Goal: Complete application form: Complete application form

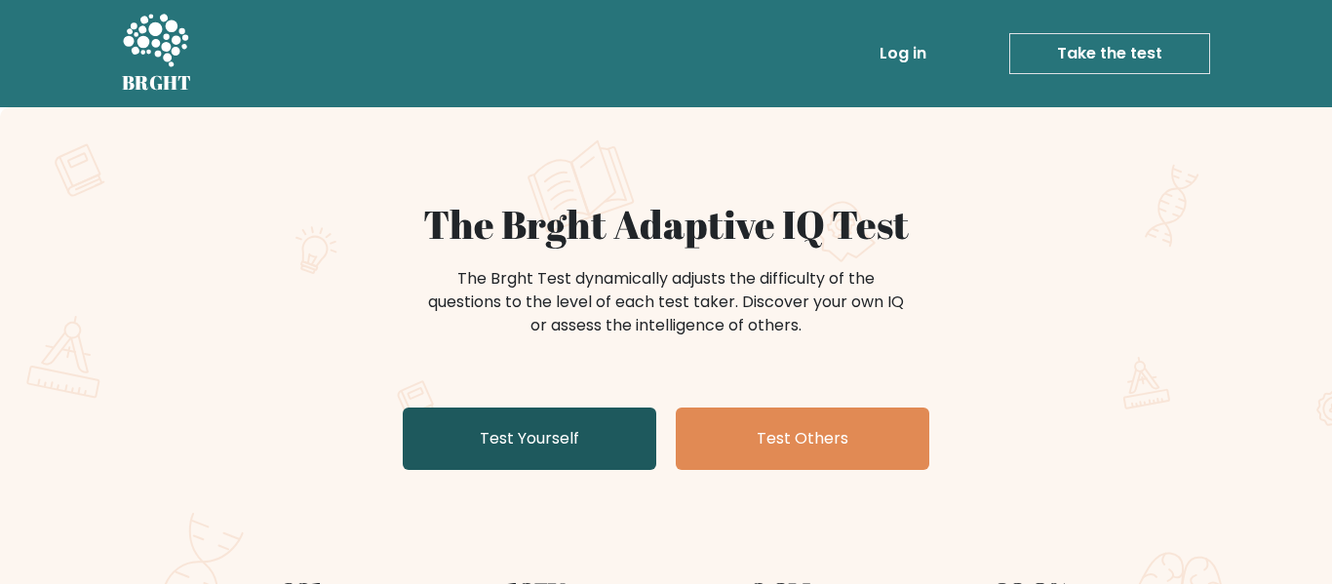
click at [599, 453] on link "Test Yourself" at bounding box center [529, 439] width 253 height 62
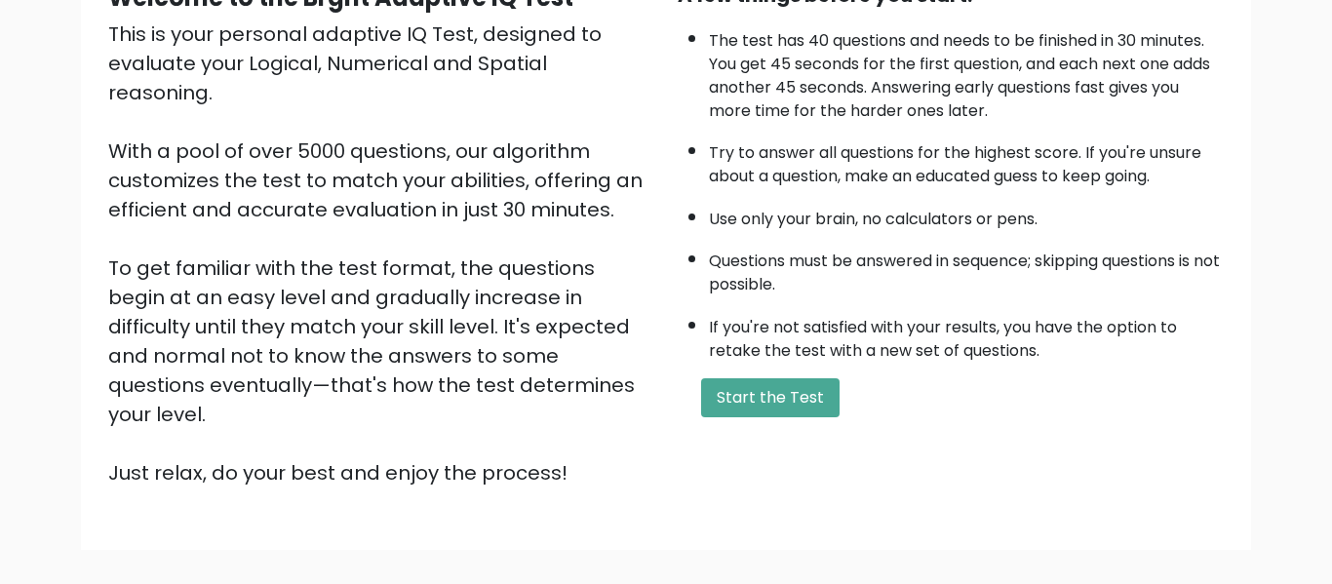
scroll to position [223, 0]
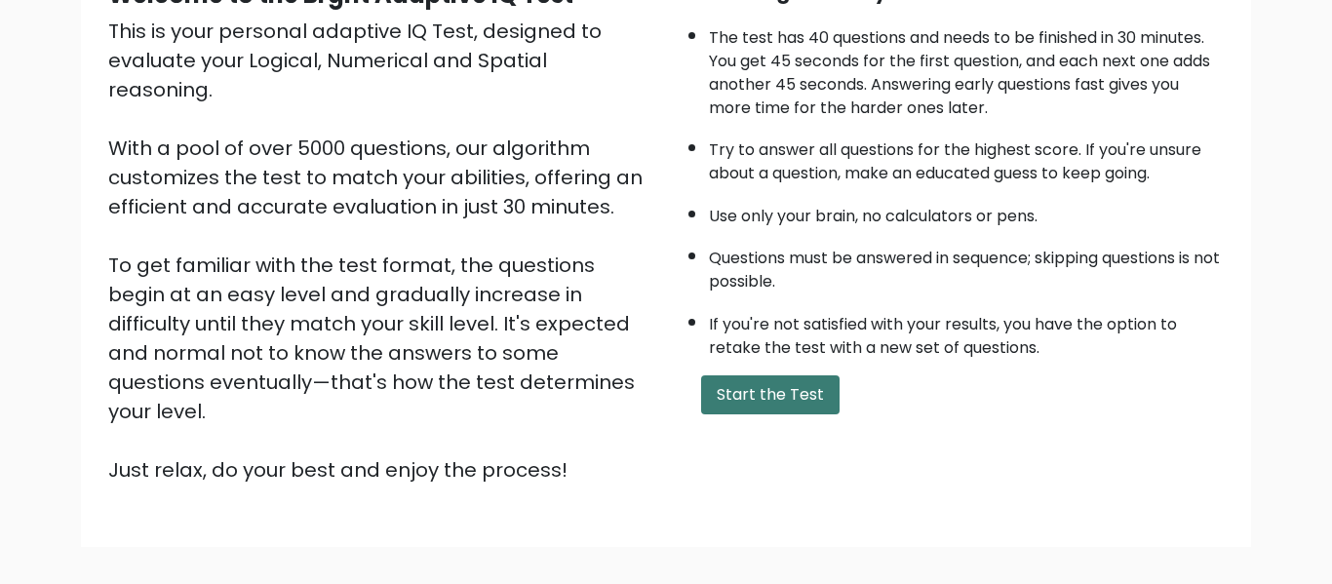
click at [722, 408] on button "Start the Test" at bounding box center [770, 394] width 138 height 39
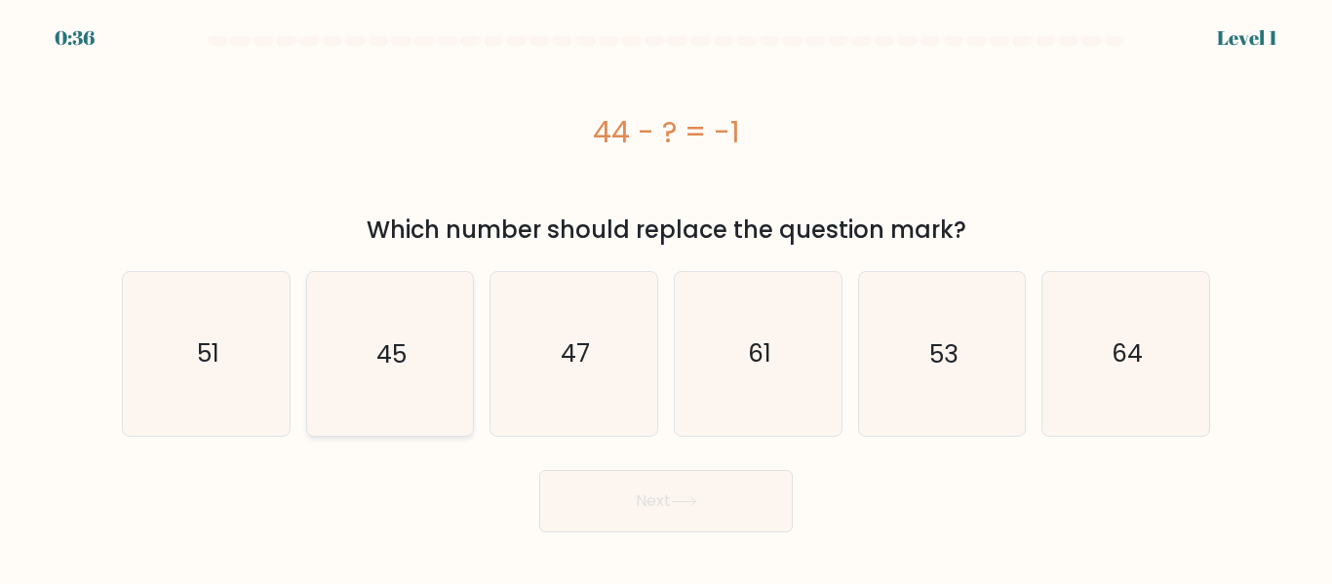
click at [357, 409] on icon "45" at bounding box center [389, 353] width 163 height 163
click at [666, 297] on input "b. 45" at bounding box center [666, 294] width 1 height 5
radio input "true"
click at [609, 507] on button "Next" at bounding box center [665, 501] width 253 height 62
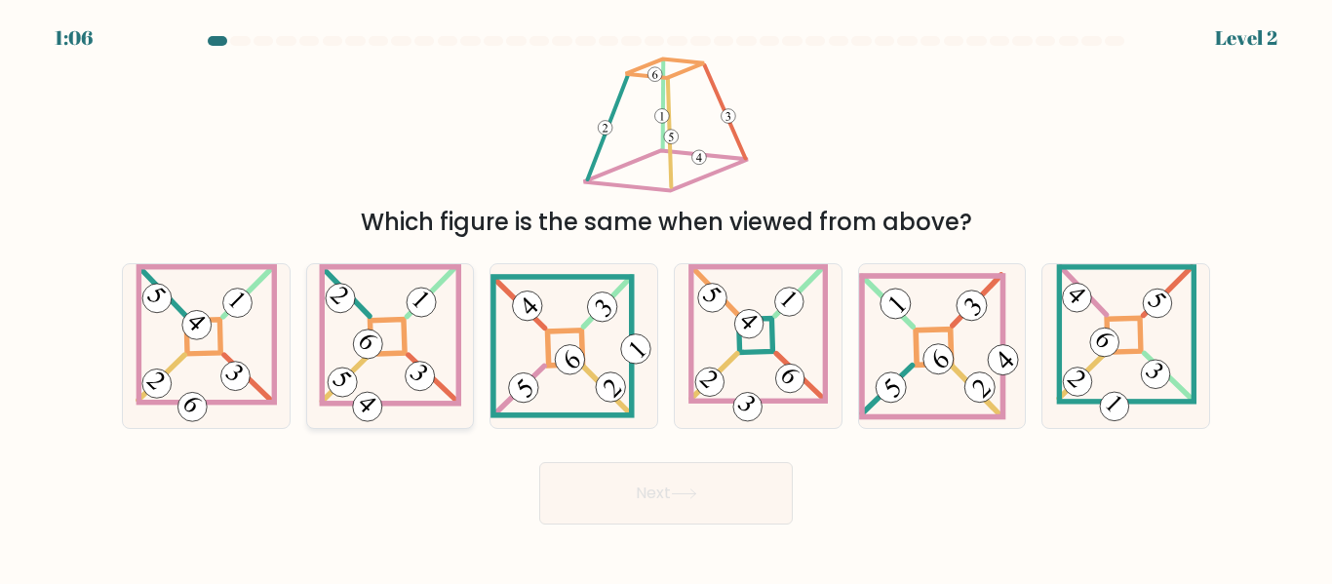
click at [422, 391] on icon at bounding box center [390, 345] width 142 height 163
click at [666, 297] on input "b." at bounding box center [666, 294] width 1 height 5
radio input "true"
click at [747, 517] on button "Next" at bounding box center [665, 493] width 253 height 62
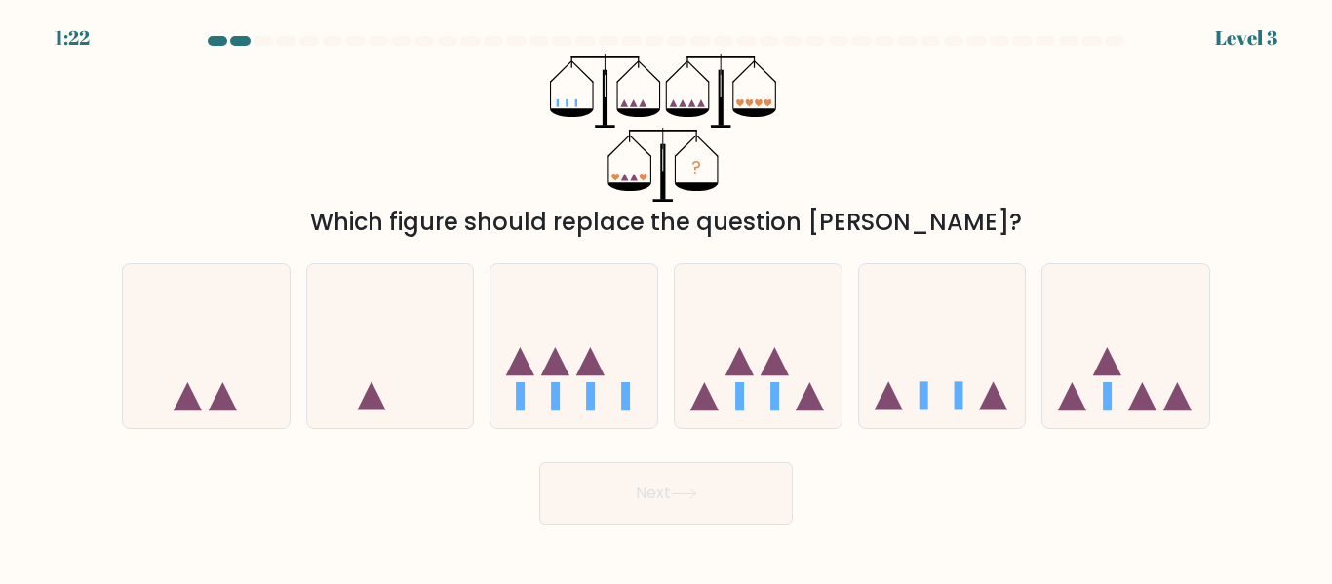
click at [664, 397] on div "c." at bounding box center [574, 345] width 184 height 165
click at [621, 405] on rect at bounding box center [625, 396] width 9 height 28
click at [666, 297] on input "c." at bounding box center [666, 294] width 1 height 5
radio input "true"
click at [672, 462] on button "Next" at bounding box center [665, 493] width 253 height 62
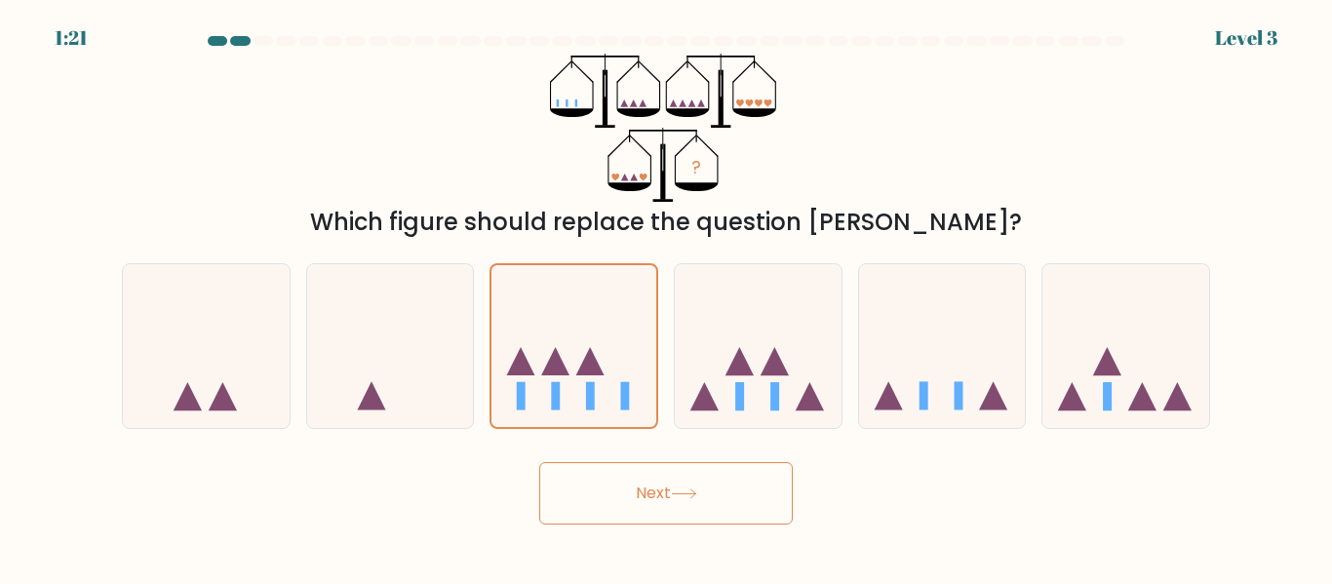
click at [672, 462] on button "Next" at bounding box center [665, 493] width 253 height 62
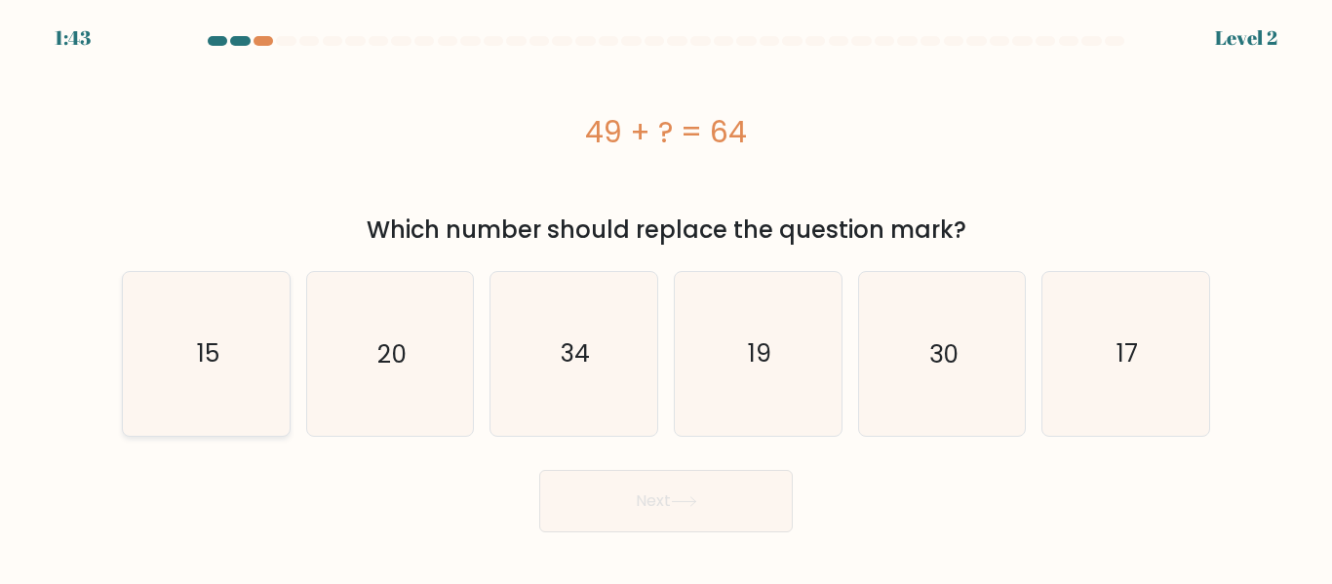
click at [169, 395] on icon "15" at bounding box center [206, 353] width 163 height 163
click at [666, 297] on input "a. 15" at bounding box center [666, 294] width 1 height 5
radio input "true"
click at [660, 514] on button "Next" at bounding box center [665, 501] width 253 height 62
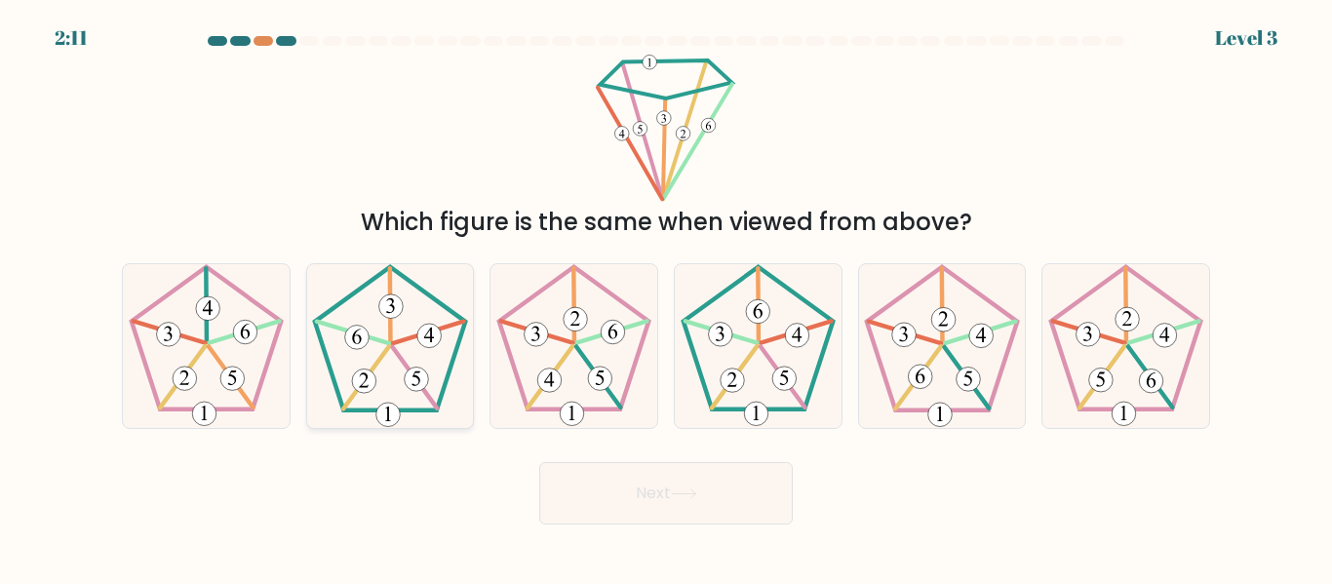
click at [422, 371] on 407 at bounding box center [417, 379] width 24 height 24
click at [666, 297] on input "b." at bounding box center [666, 294] width 1 height 5
radio input "true"
click at [631, 511] on button "Next" at bounding box center [665, 493] width 253 height 62
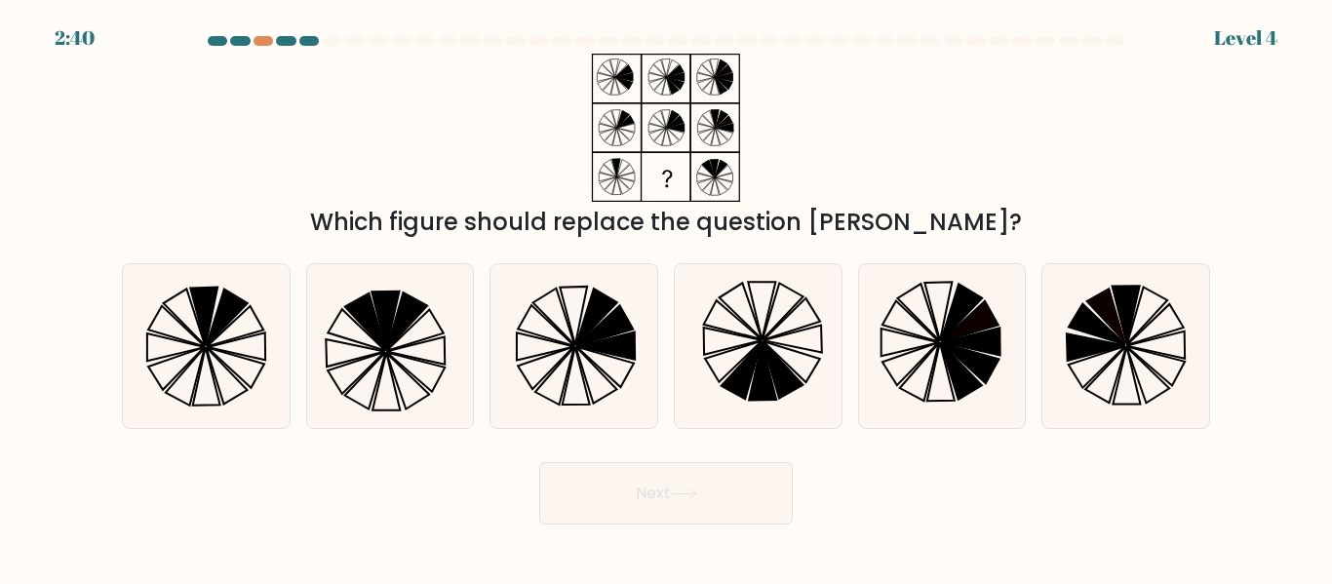
click at [660, 392] on div "c." at bounding box center [574, 345] width 184 height 165
click at [615, 389] on icon at bounding box center [595, 375] width 41 height 57
click at [666, 297] on input "c." at bounding box center [666, 294] width 1 height 5
radio input "true"
click at [684, 477] on button "Next" at bounding box center [665, 493] width 253 height 62
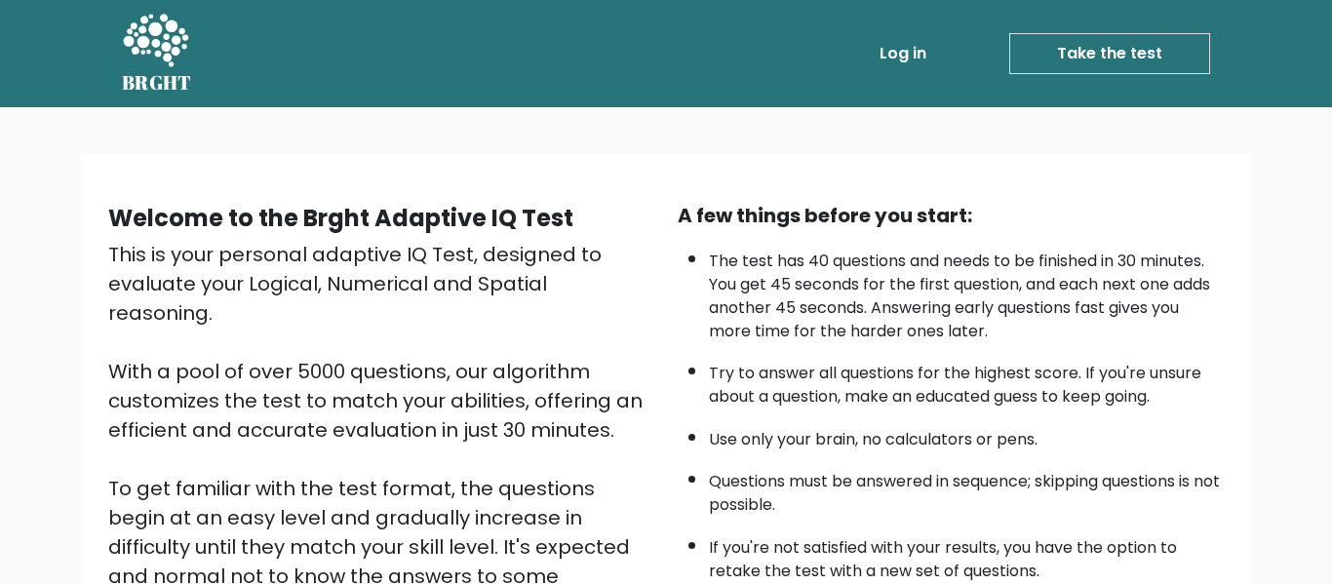
scroll to position [223, 0]
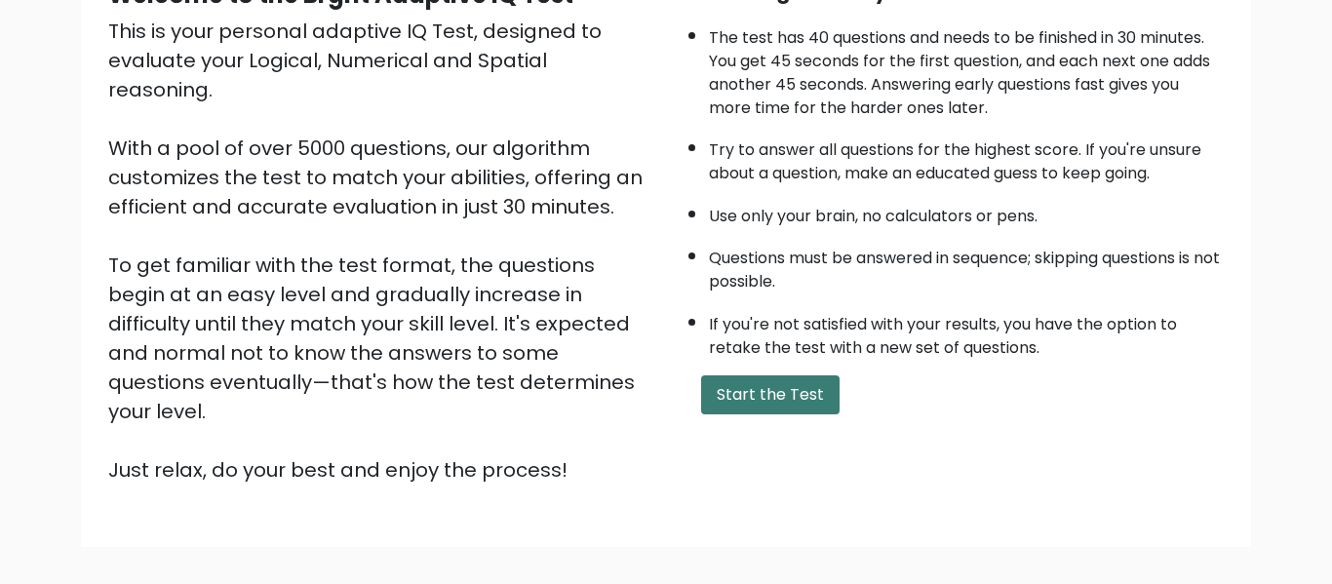
click at [796, 386] on button "Start the Test" at bounding box center [770, 394] width 138 height 39
